Goal: Information Seeking & Learning: Learn about a topic

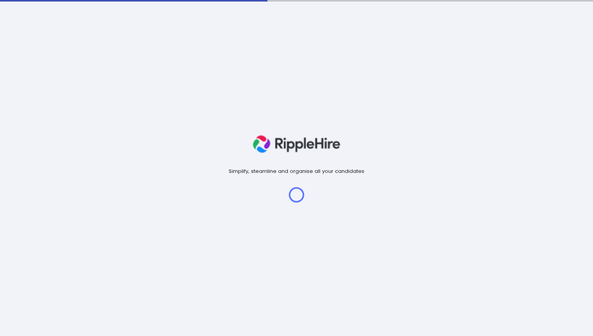
click at [255, 117] on div "Simplify, steamline and organise all your candidates" at bounding box center [296, 168] width 593 height 336
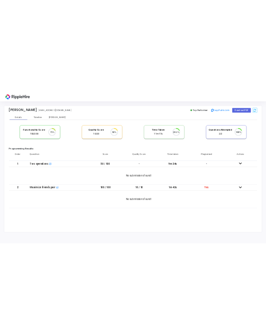
scroll to position [16, 20]
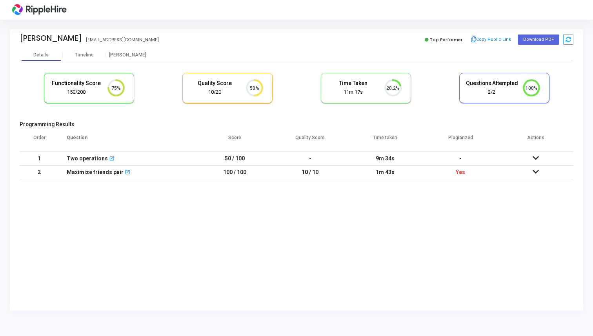
click at [333, 12] on div at bounding box center [296, 10] width 593 height 20
click at [355, 50] on div "Details Timeline [PERSON_NAME]" at bounding box center [297, 55] width 554 height 12
click at [447, 40] on span "Top Performer" at bounding box center [446, 39] width 33 height 6
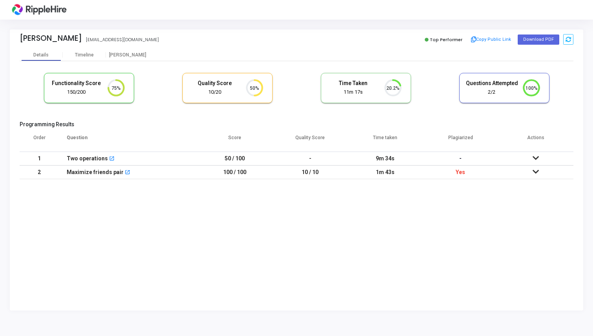
click at [380, 44] on div "Top Performer Copy Public Link Download PDF" at bounding box center [437, 40] width 273 height 12
click at [302, 62] on div "Functionality Score 150/200 75% Quality Score 10/20 50% Time Taken calculated o…" at bounding box center [297, 122] width 554 height 122
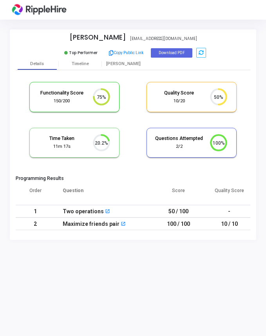
scroll to position [4, 4]
